Goal: Information Seeking & Learning: Learn about a topic

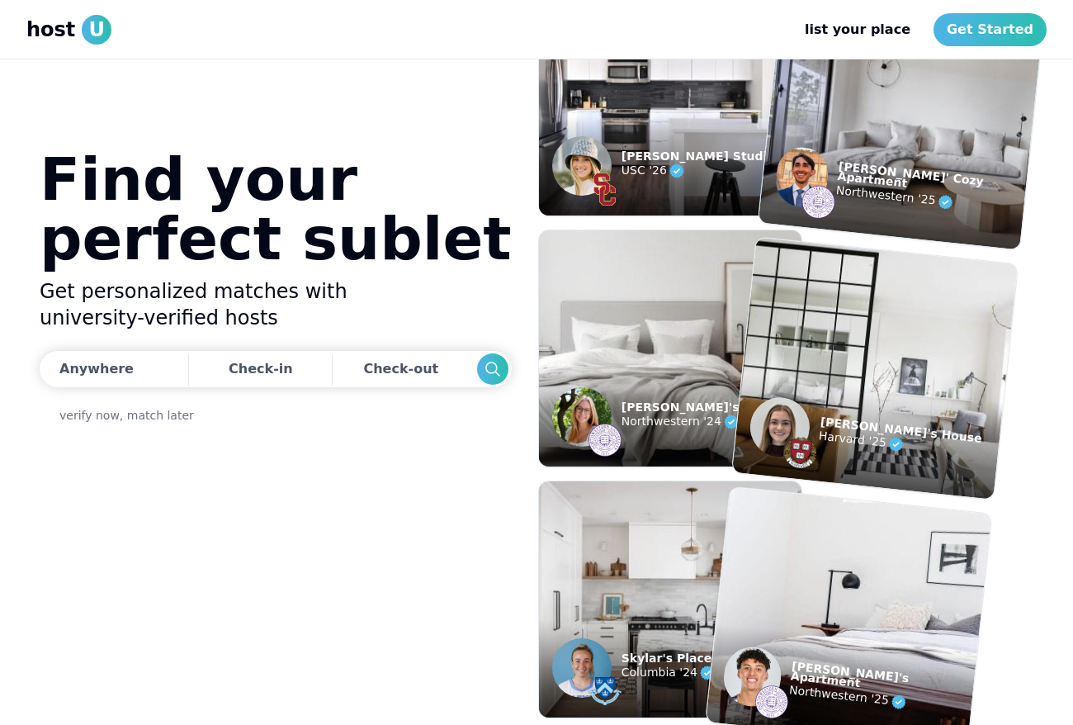
scroll to position [42, 0]
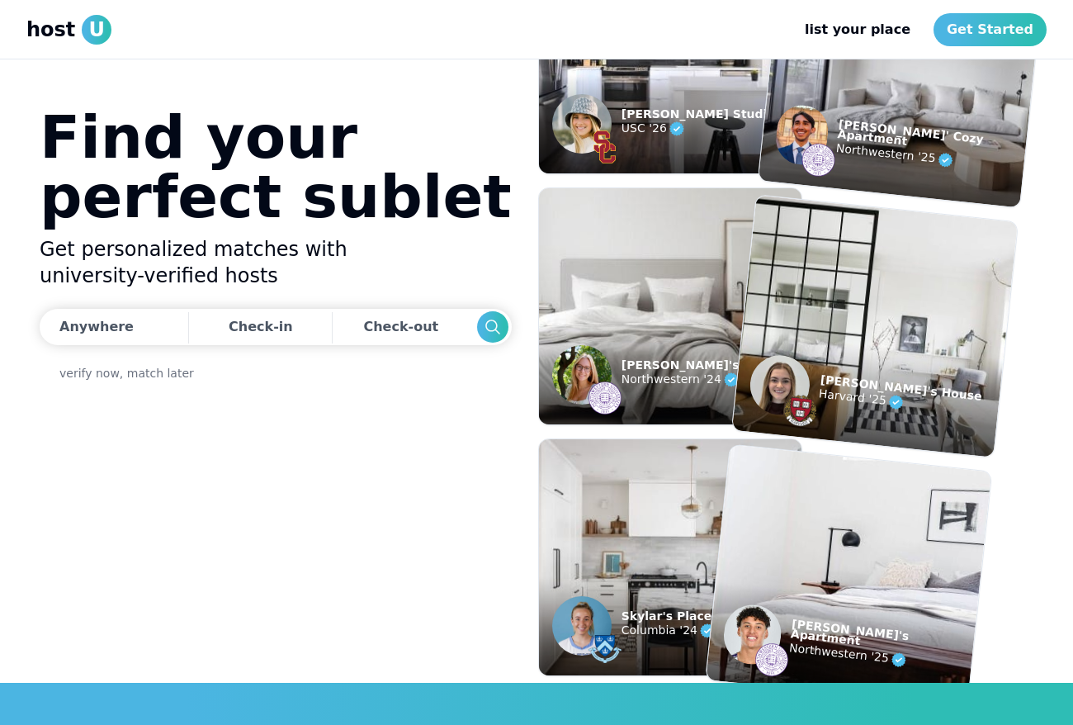
click at [593, 285] on img at bounding box center [670, 307] width 289 height 260
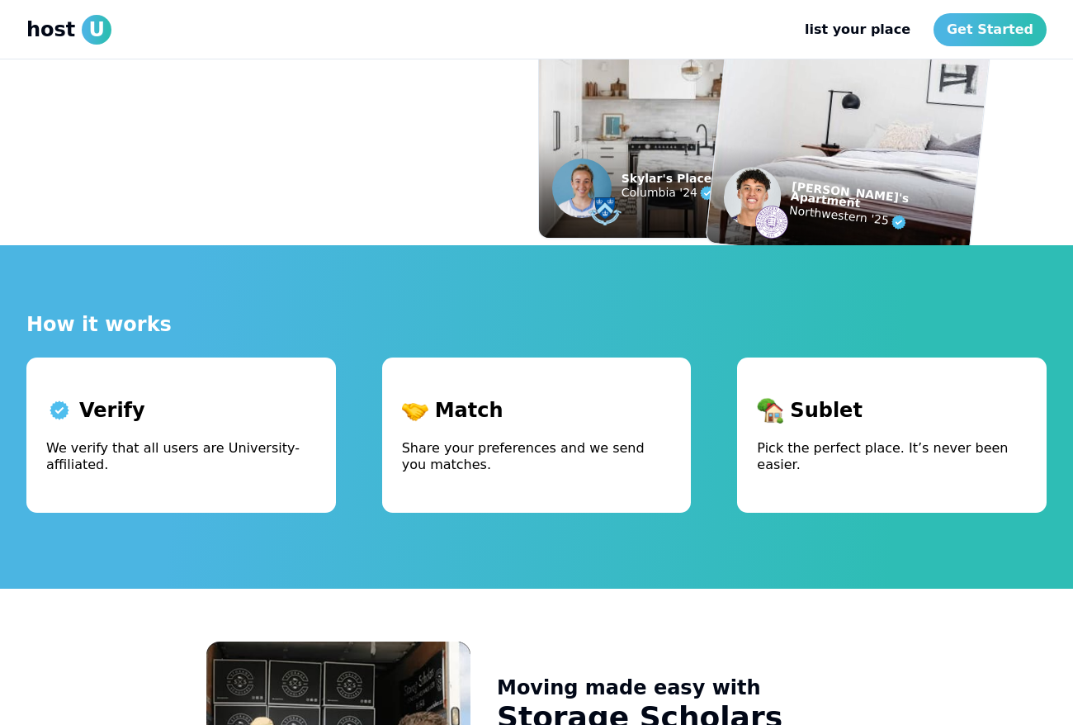
scroll to position [496, 0]
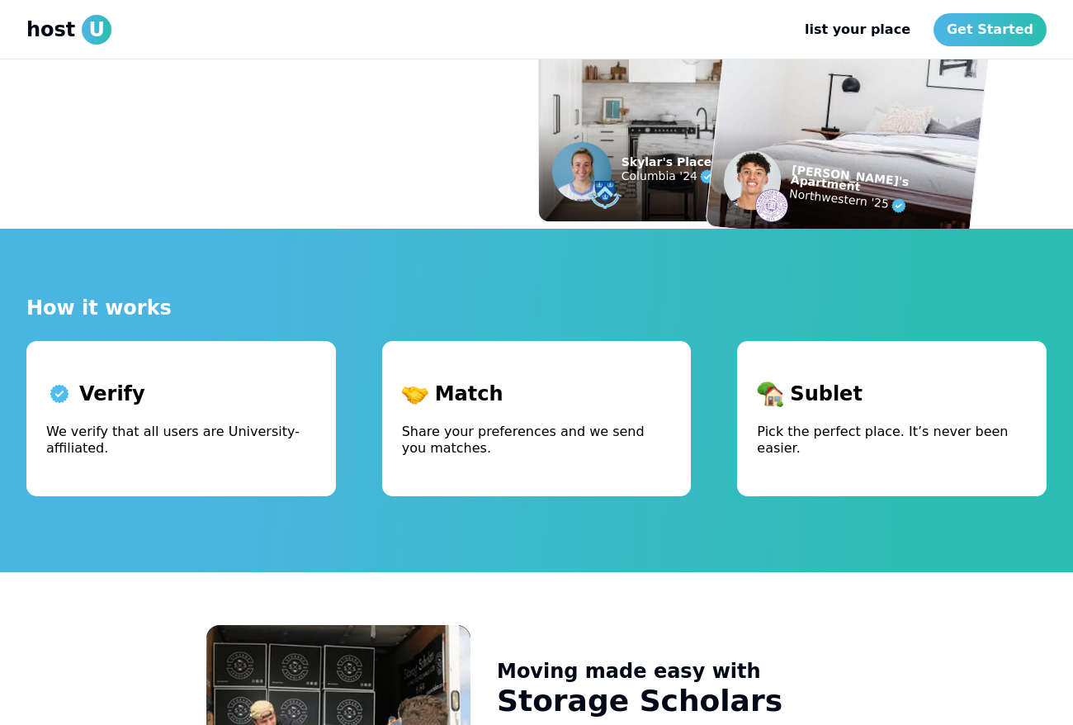
click at [273, 389] on p "Verify" at bounding box center [181, 394] width 270 height 26
click at [434, 396] on p "Match" at bounding box center [537, 394] width 270 height 26
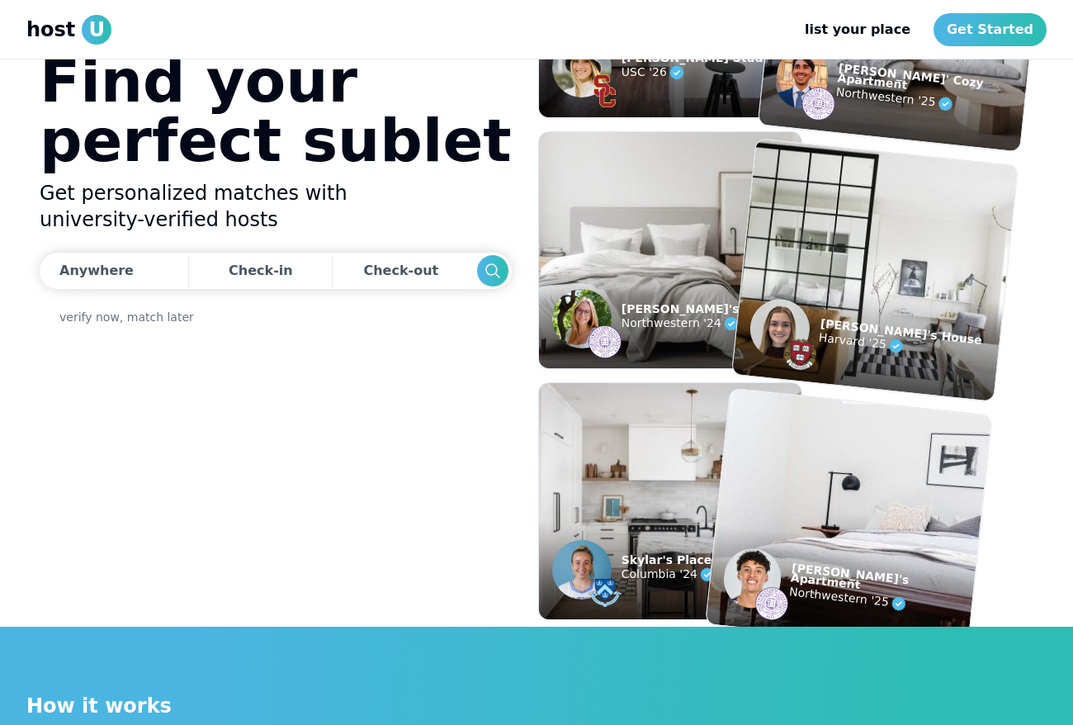
scroll to position [0, 0]
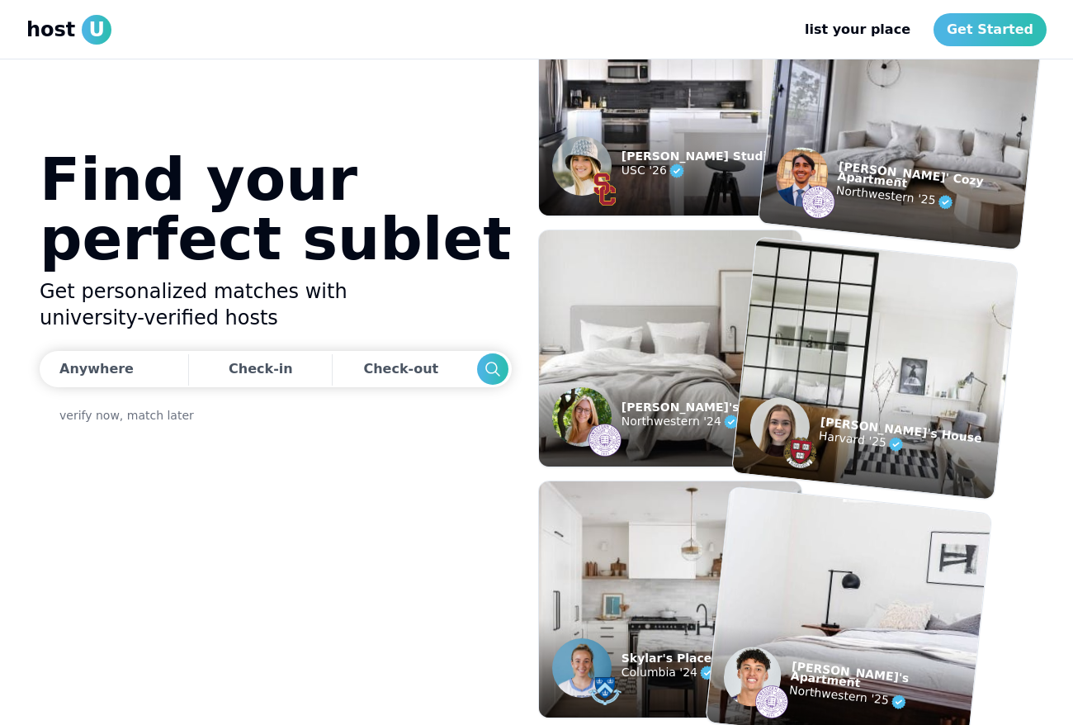
click at [68, 32] on span "host" at bounding box center [50, 30] width 49 height 26
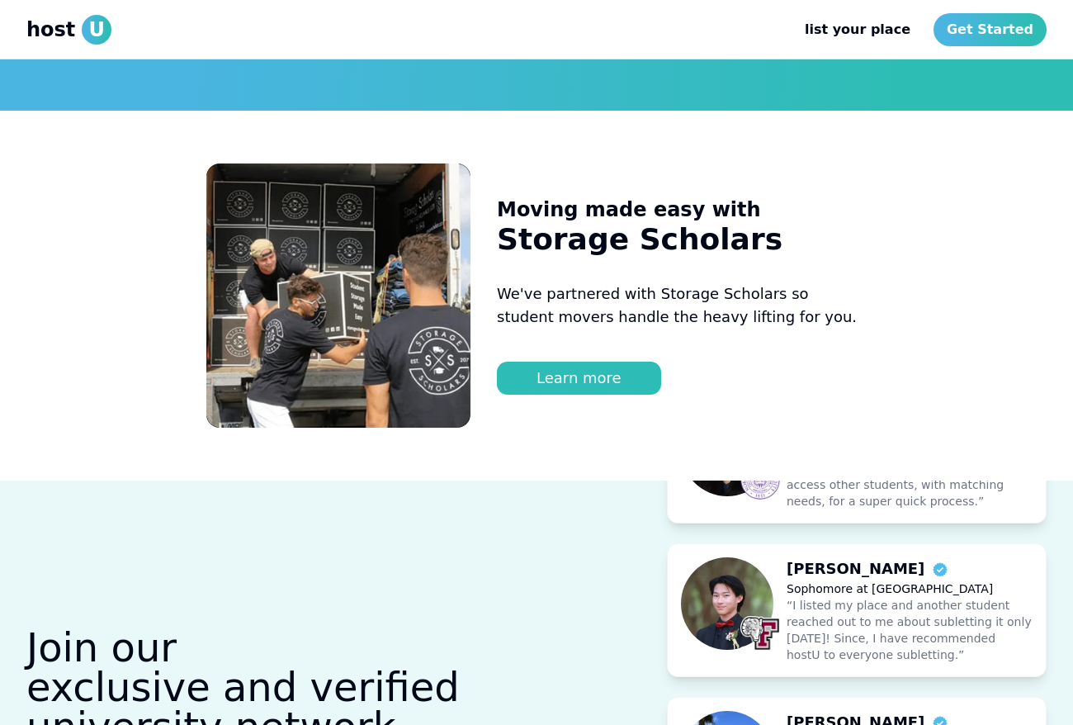
scroll to position [958, 0]
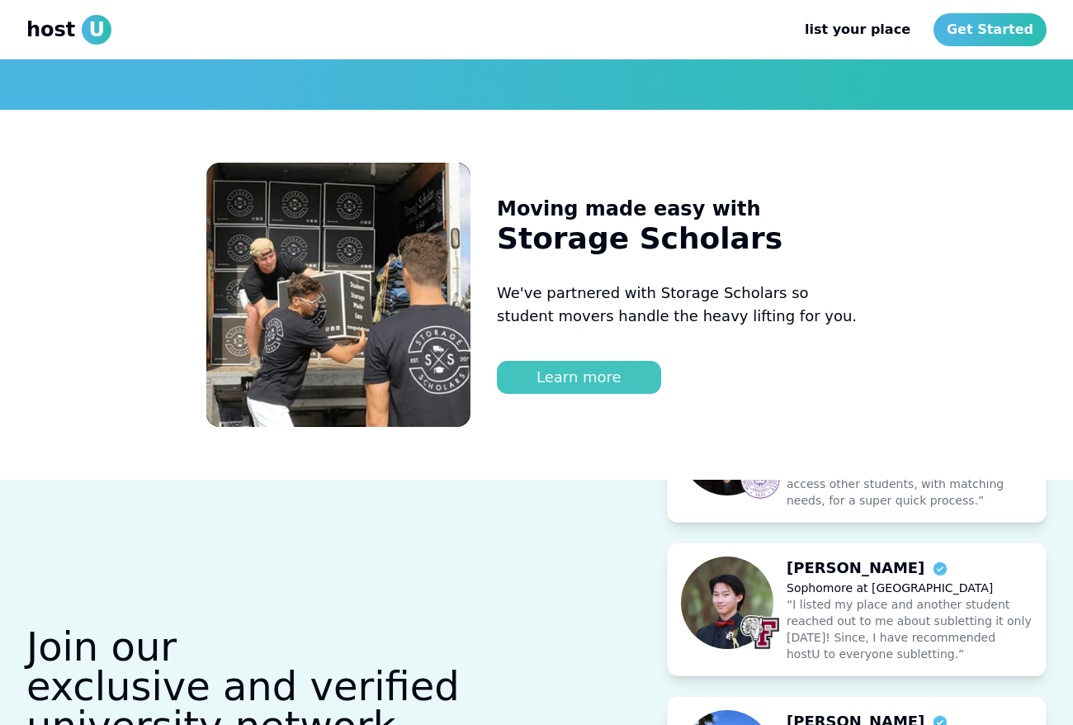
click at [565, 382] on link "Learn more" at bounding box center [579, 377] width 164 height 33
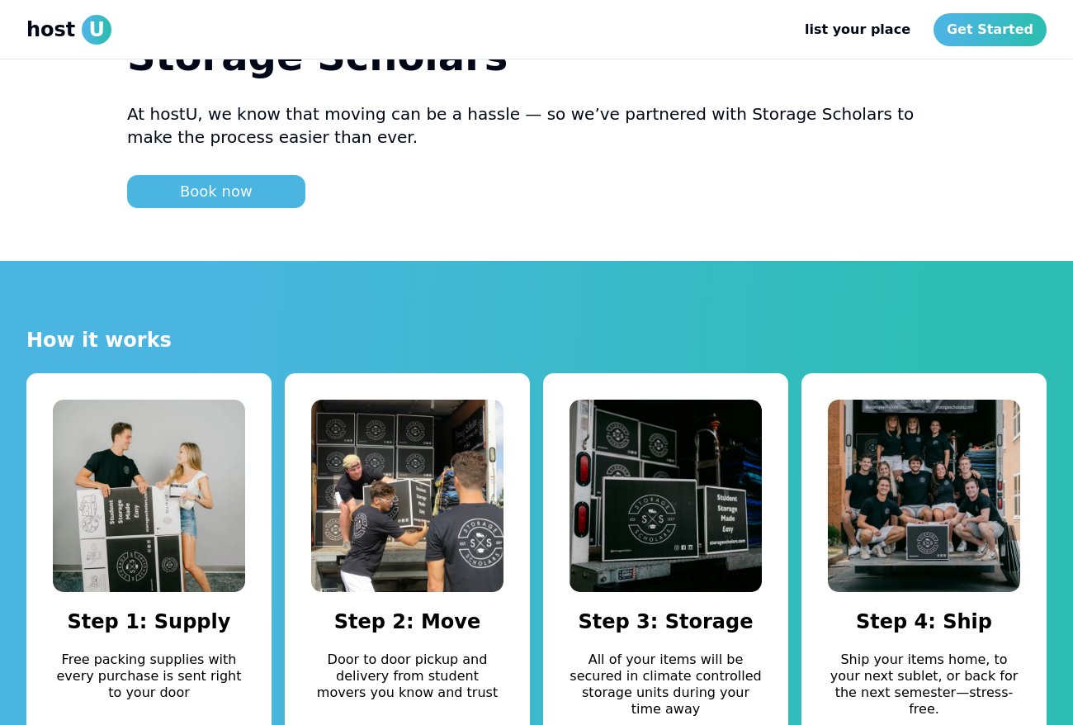
scroll to position [337, 0]
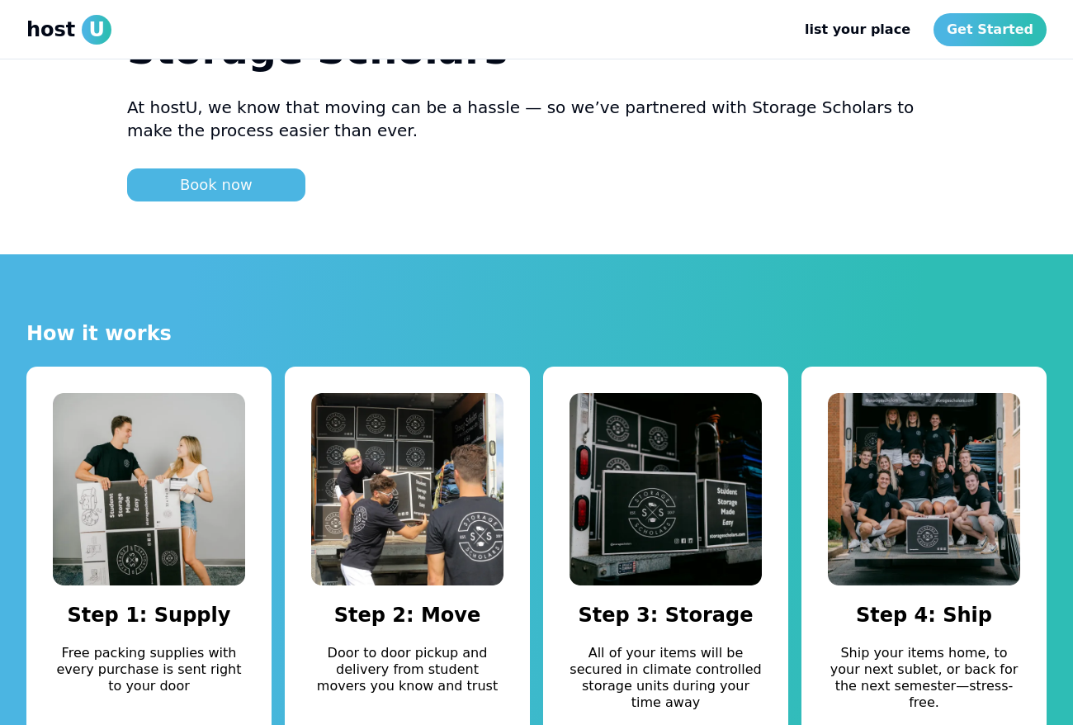
click at [471, 490] on img at bounding box center [407, 489] width 192 height 192
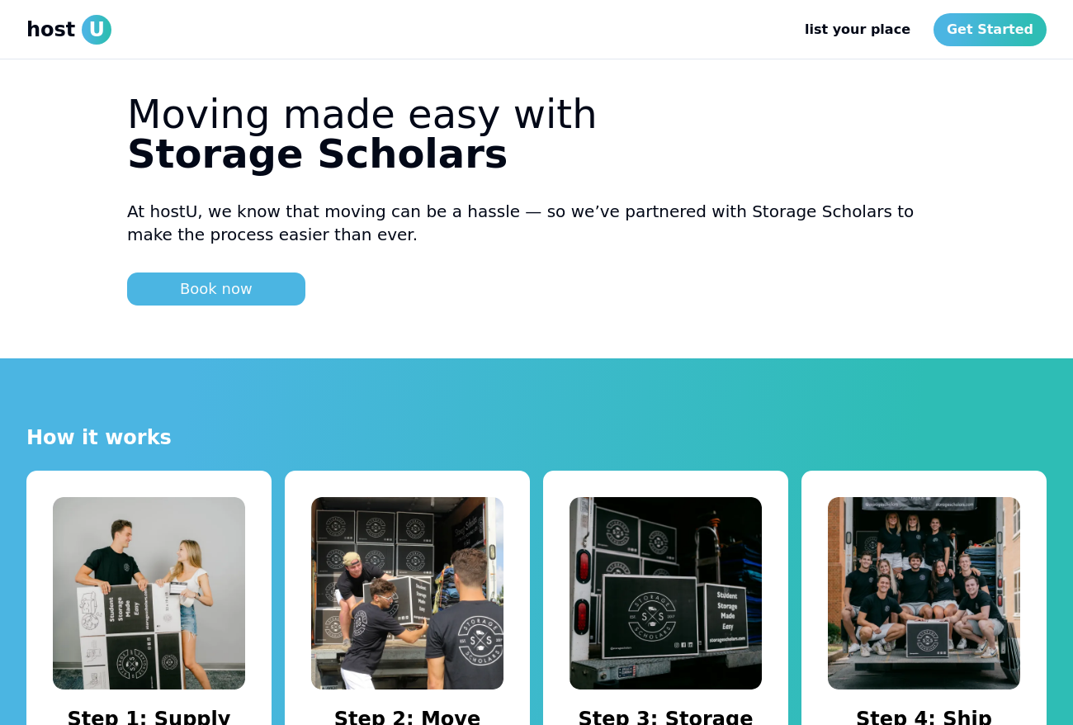
scroll to position [222, 0]
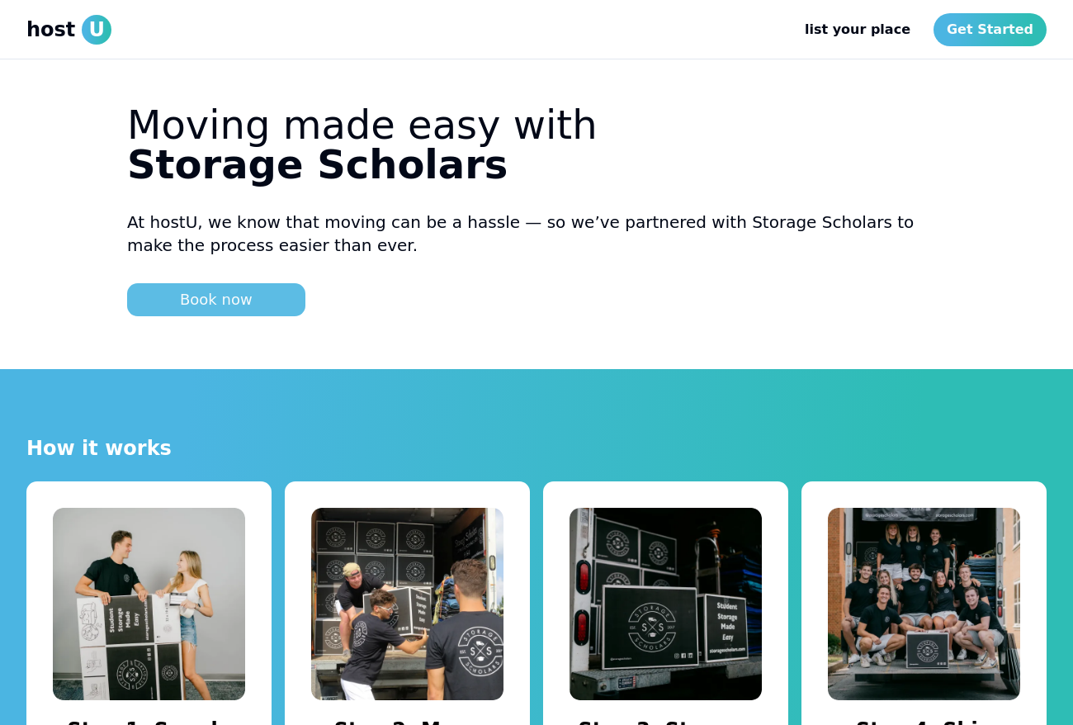
click at [232, 307] on link "Book now" at bounding box center [216, 299] width 178 height 33
